Goal: Task Accomplishment & Management: Use online tool/utility

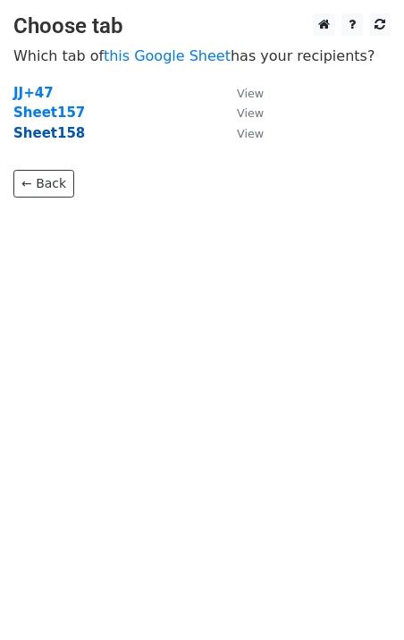
click at [55, 129] on strong "Sheet158" at bounding box center [48, 133] width 71 height 16
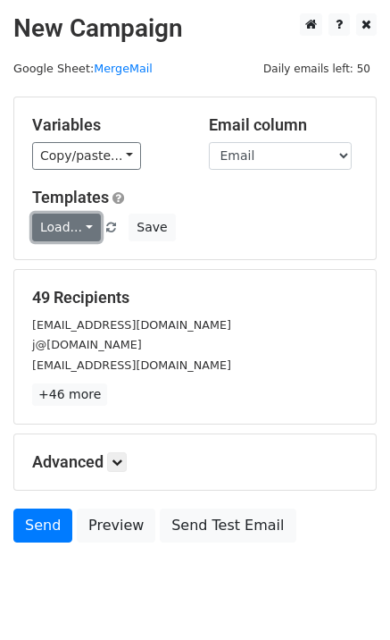
click at [78, 232] on link "Load..." at bounding box center [66, 228] width 69 height 28
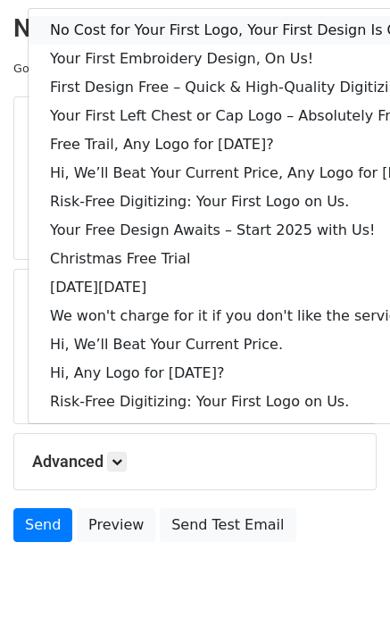
click at [161, 32] on link "No Cost for Your First Logo, Your First Design Is On Us!" at bounding box center [245, 30] width 432 height 29
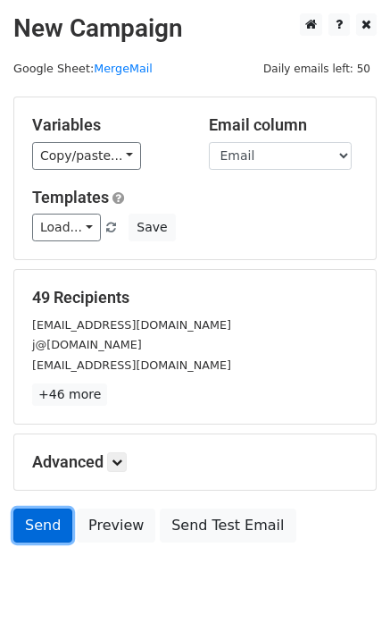
click at [55, 517] on link "Send" at bounding box center [42, 525] width 59 height 34
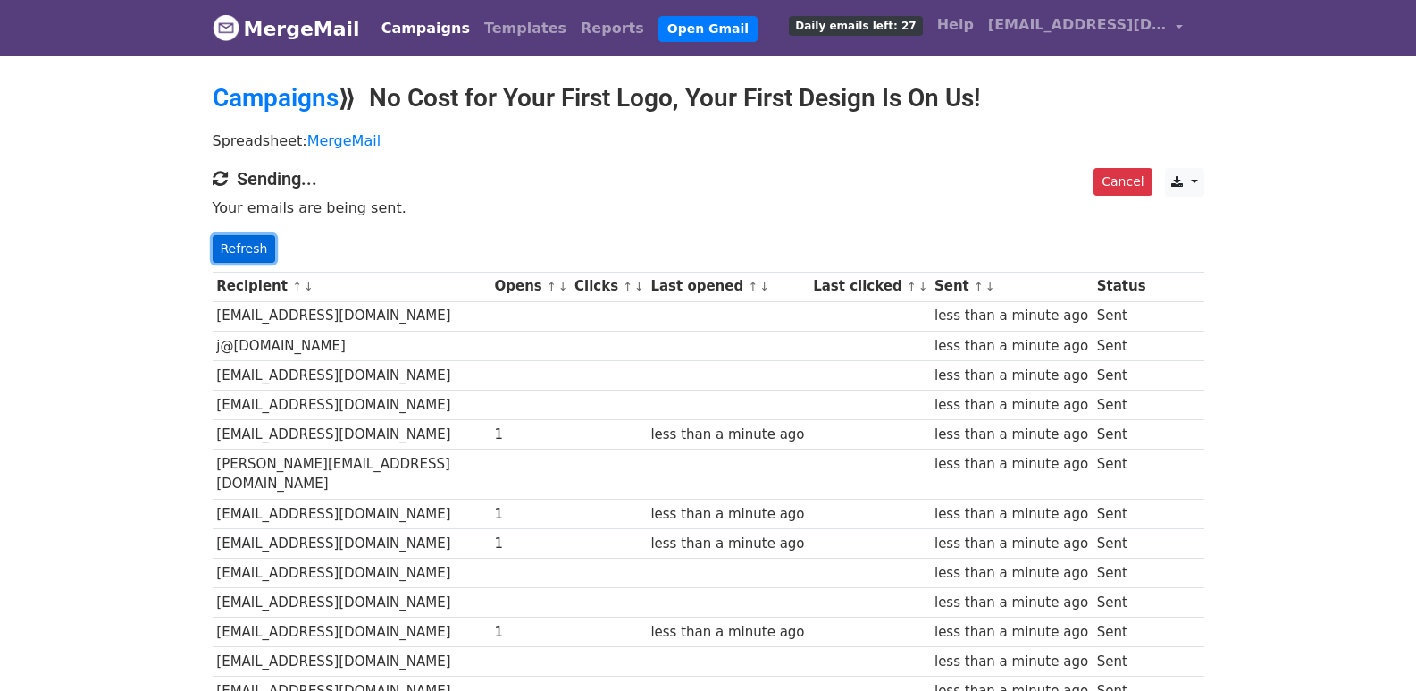
click at [263, 247] on link "Refresh" at bounding box center [244, 249] width 63 height 28
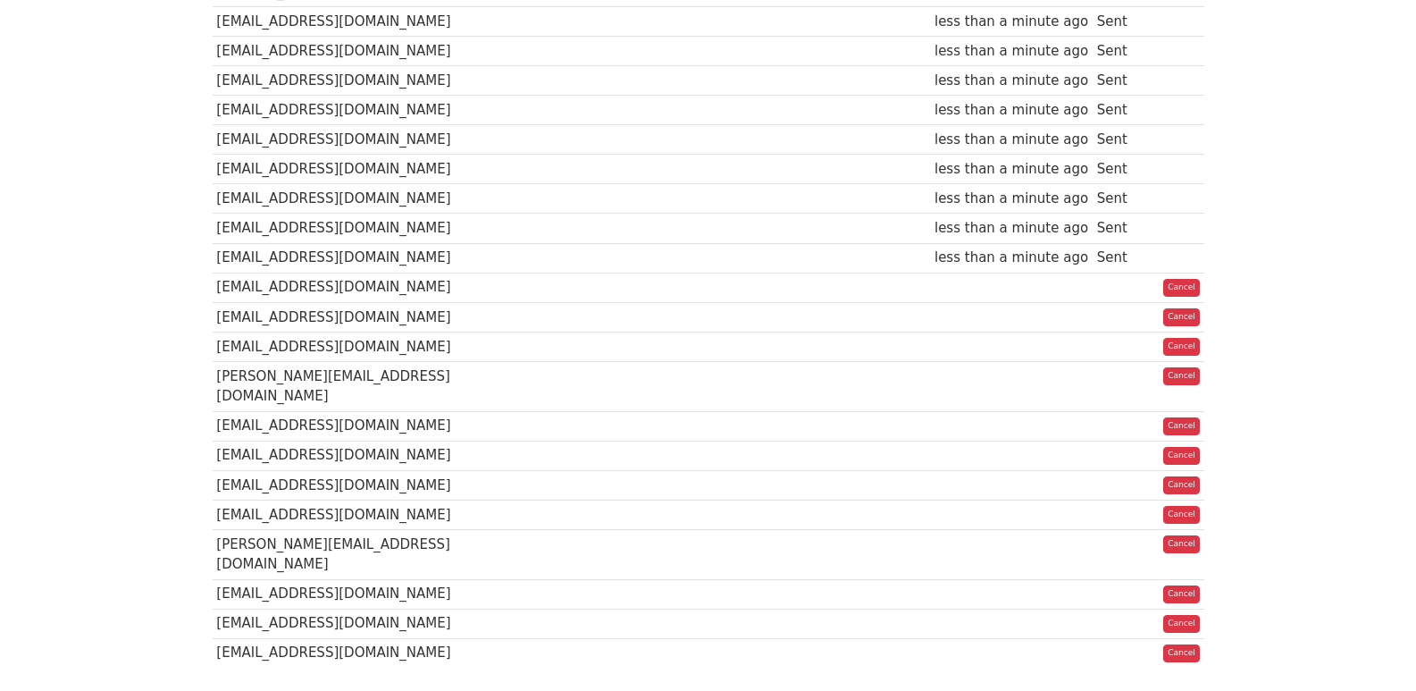
scroll to position [32, 0]
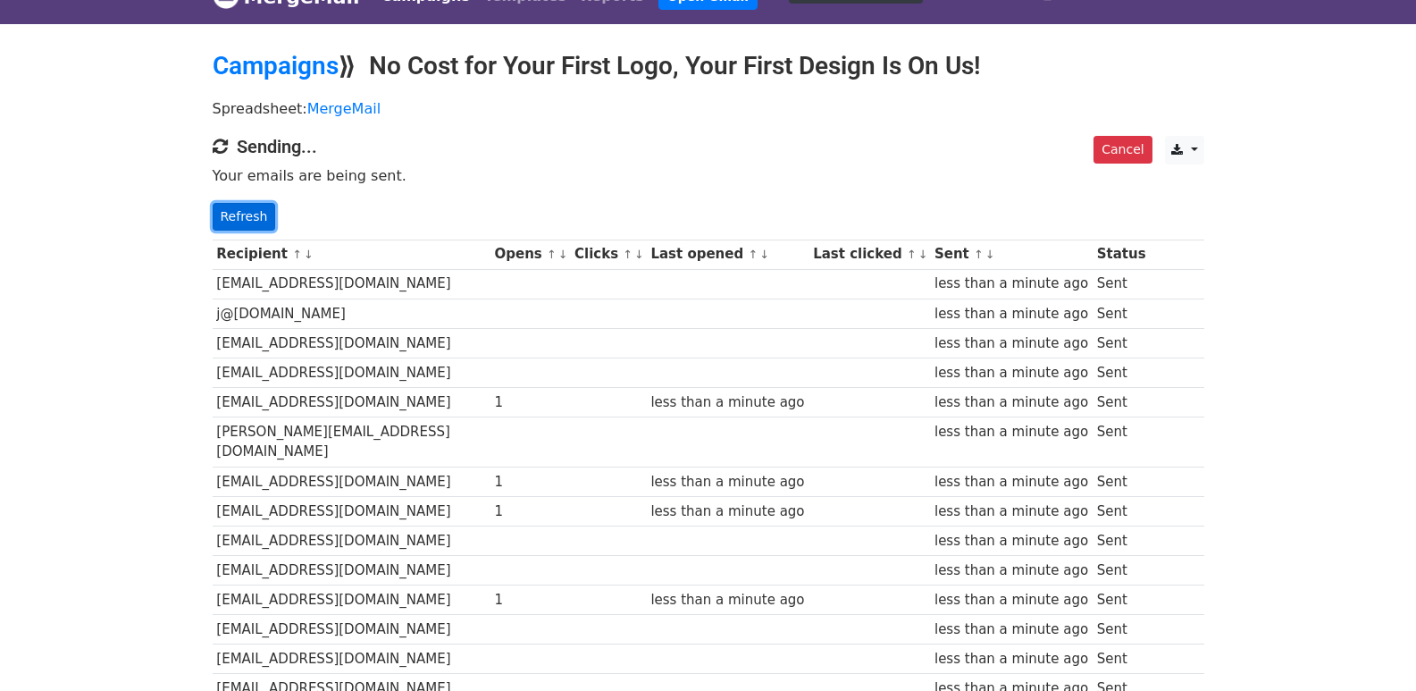
click at [220, 215] on link "Refresh" at bounding box center [244, 217] width 63 height 28
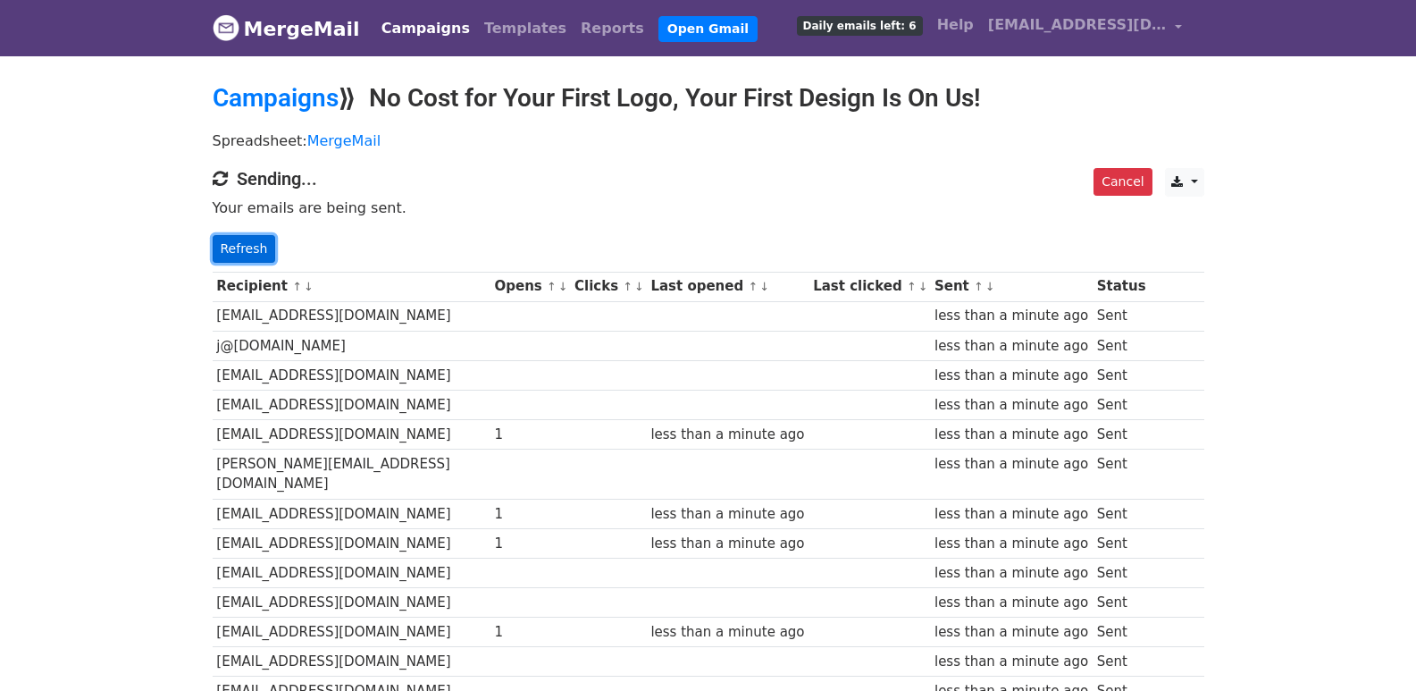
click at [251, 244] on link "Refresh" at bounding box center [244, 249] width 63 height 28
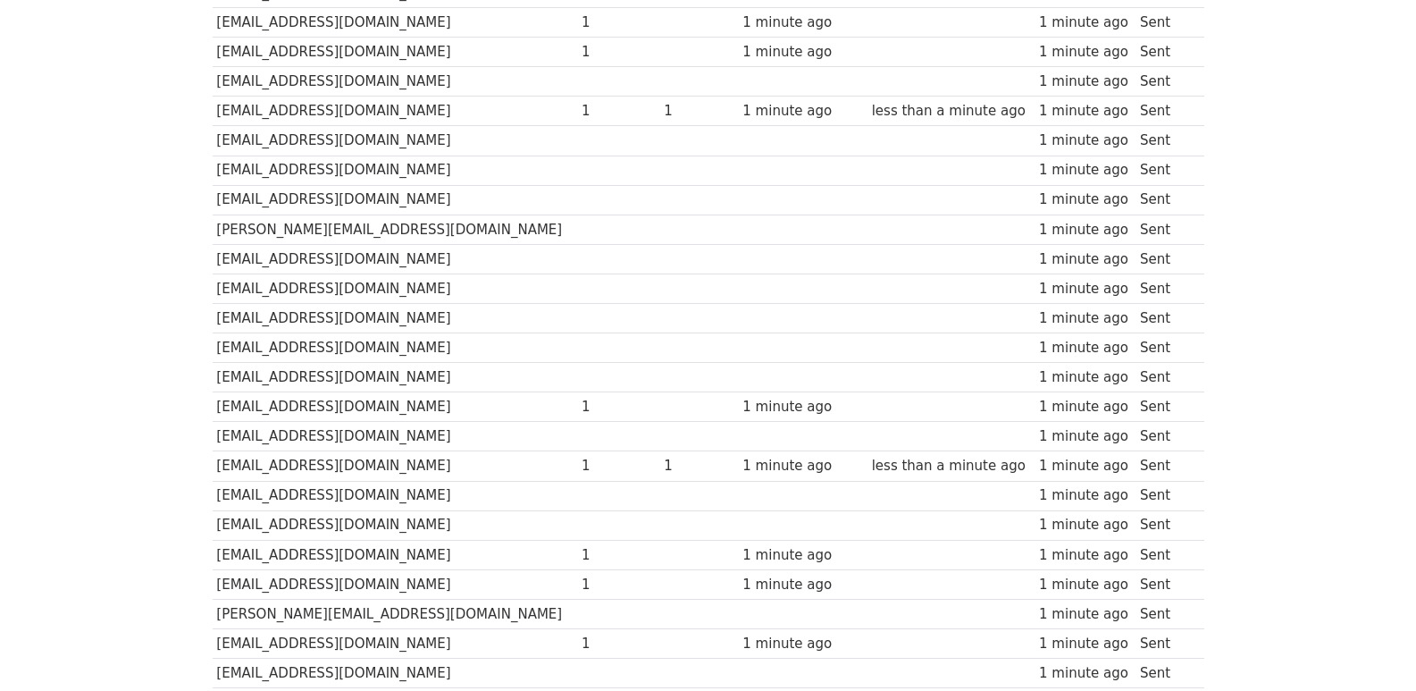
scroll to position [1191, 0]
